Goal: Share content

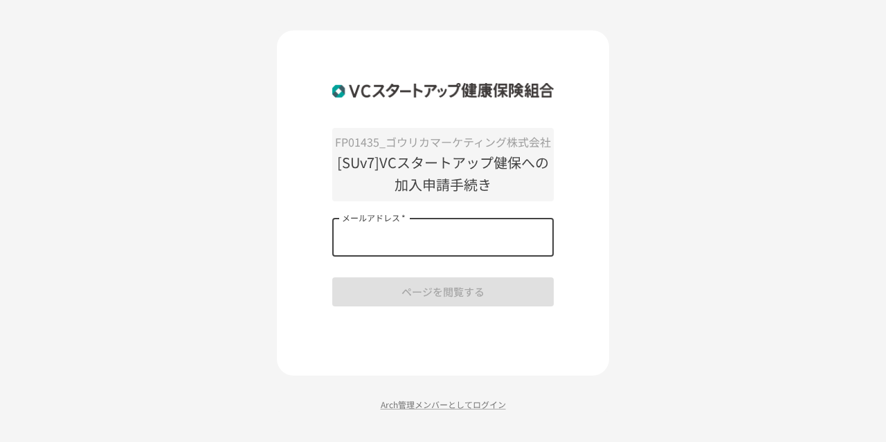
click at [459, 229] on input "メールアドレス   *" at bounding box center [443, 237] width 222 height 39
type input "**********"
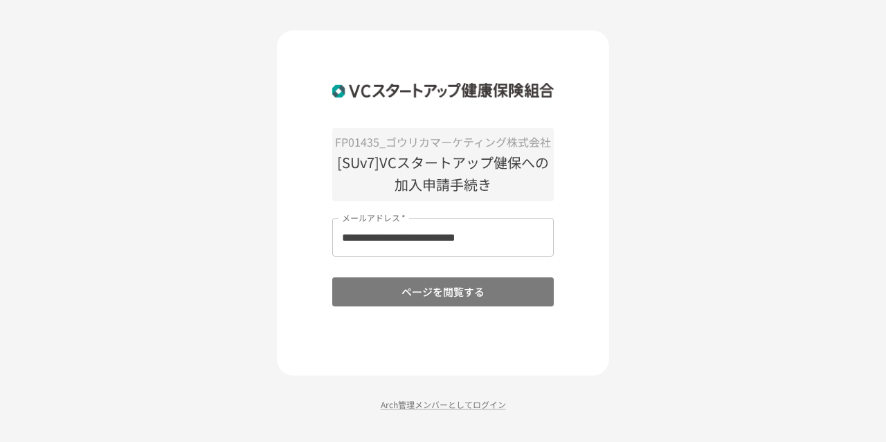
click at [440, 286] on button "ページを閲覧する" at bounding box center [443, 292] width 222 height 29
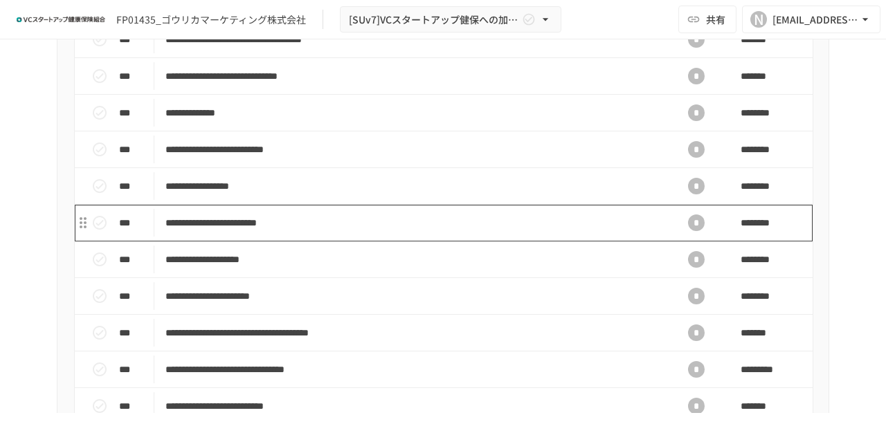
scroll to position [485, 0]
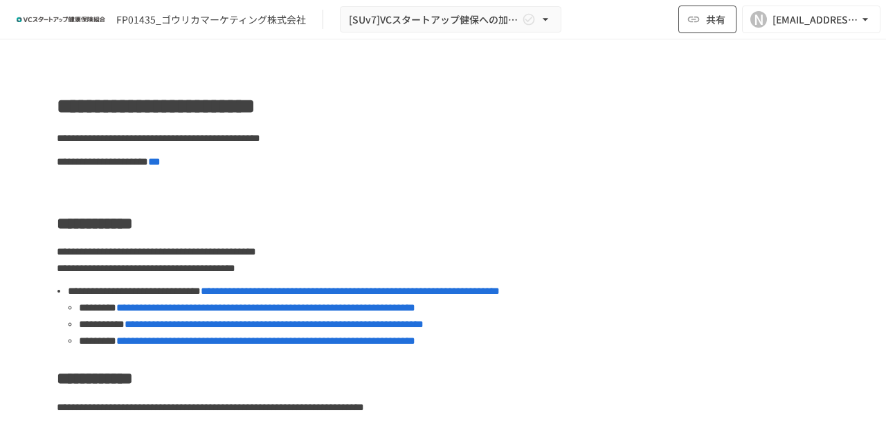
click at [719, 24] on span "共有" at bounding box center [715, 19] width 19 height 15
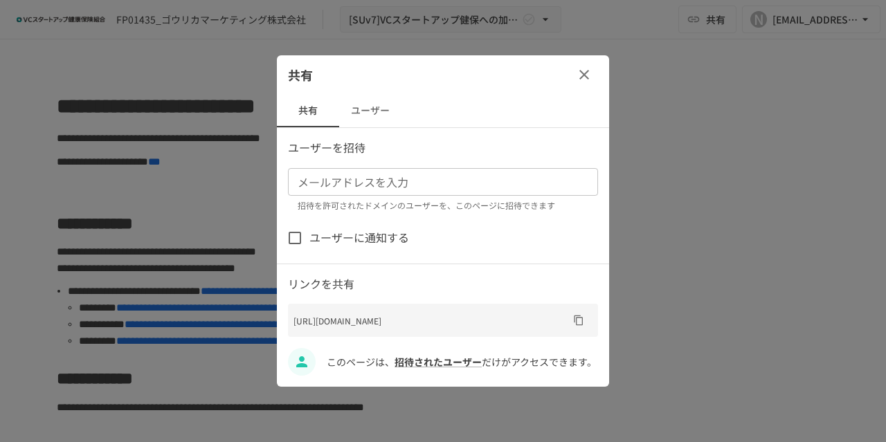
click at [338, 183] on input "メールアドレスを入力" at bounding box center [442, 181] width 300 height 19
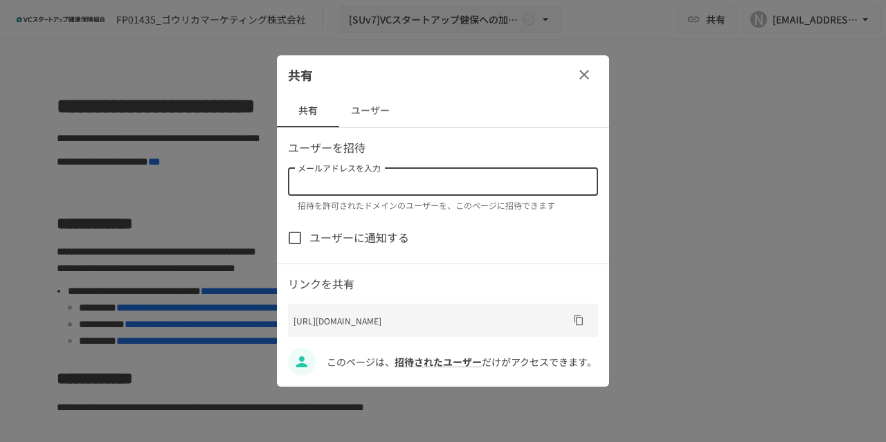
click at [354, 105] on button "ユーザー" at bounding box center [370, 110] width 62 height 33
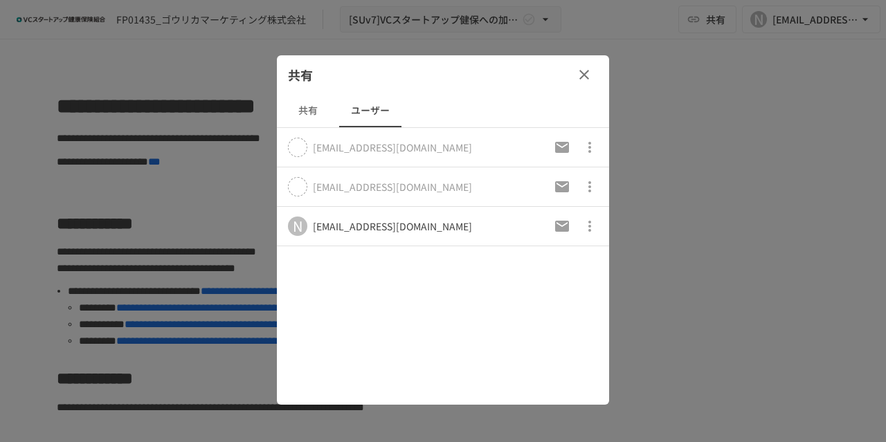
click at [302, 147] on icon at bounding box center [298, 148] width 14 height 14
click at [558, 146] on icon "招待メールの再送" at bounding box center [562, 147] width 14 height 11
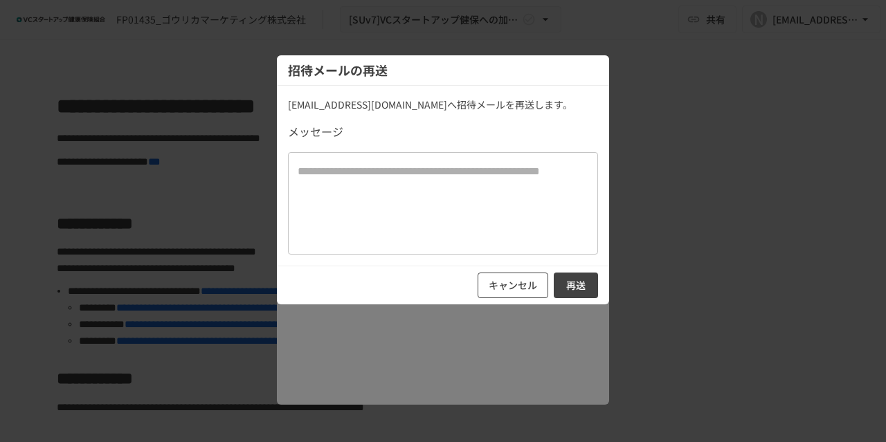
click at [516, 280] on button "キャンセル" at bounding box center [513, 286] width 71 height 26
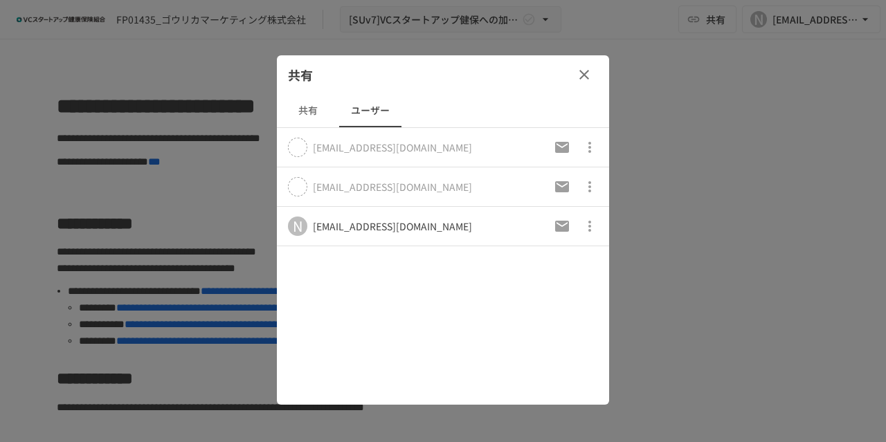
click at [449, 282] on div "共有 共有 ユーザー [EMAIL_ADDRESS][DOMAIN_NAME] [DOMAIN_NAME][EMAIL_ADDRESS][DOMAIN_NAM…" at bounding box center [443, 230] width 332 height 350
click at [585, 66] on icon "button" at bounding box center [584, 74] width 17 height 17
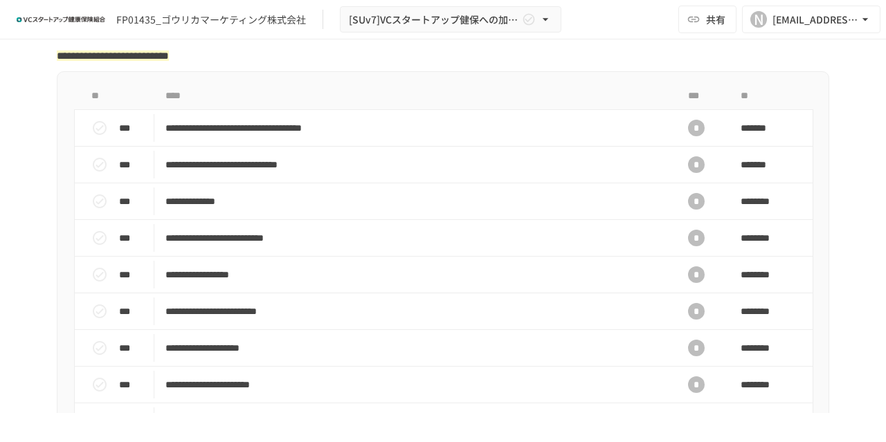
scroll to position [485, 0]
